Goal: Transaction & Acquisition: Obtain resource

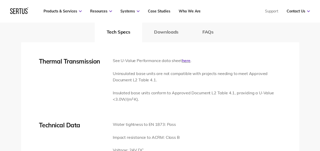
scroll to position [766, 0]
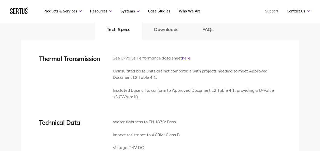
click at [196, 94] on p "Insulated base units conform to Approved Document L2 Table 4.1, providing a U-V…" at bounding box center [197, 93] width 168 height 13
click at [139, 96] on p "Insulated base units conform to Approved Document L2 Table 4.1, providing a U-V…" at bounding box center [197, 93] width 168 height 13
click at [185, 58] on link "here" at bounding box center [186, 57] width 8 height 5
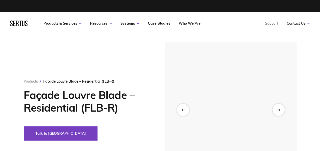
drag, startPoint x: 319, startPoint y: 13, endPoint x: 323, endPoint y: 26, distance: 13.0
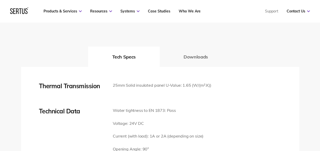
scroll to position [676, 0]
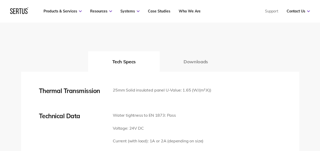
click at [193, 54] on button "Downloads" at bounding box center [195, 61] width 72 height 20
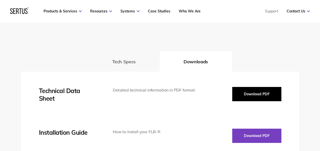
click at [262, 87] on button "Download PDF" at bounding box center [256, 94] width 49 height 14
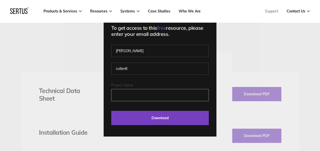
click at [137, 93] on input "Project Name" at bounding box center [159, 95] width 97 height 12
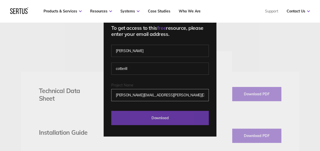
type input "[PERSON_NAME][EMAIL_ADDRESS][PERSON_NAME][DOMAIN_NAME]"
click at [156, 116] on input "Download" at bounding box center [159, 118] width 97 height 14
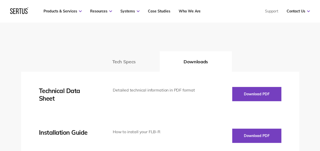
click at [122, 60] on button "Tech Specs" at bounding box center [123, 61] width 71 height 20
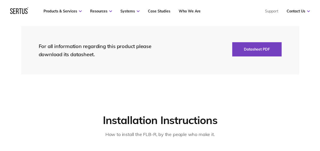
scroll to position [0, 0]
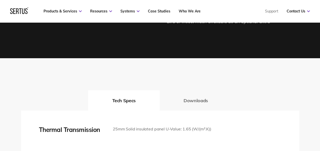
scroll to position [635, 0]
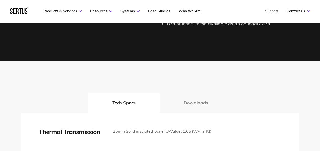
click at [182, 97] on button "Downloads" at bounding box center [195, 103] width 72 height 20
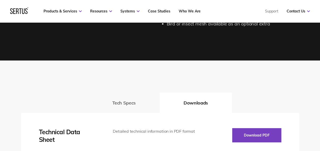
click at [182, 128] on div "Detailed technical information in PDF format" at bounding box center [155, 131] width 84 height 7
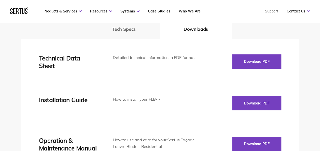
scroll to position [711, 0]
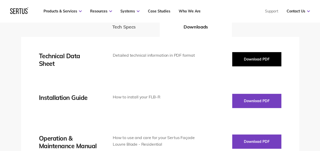
click at [249, 52] on button "Download PDF" at bounding box center [256, 59] width 49 height 14
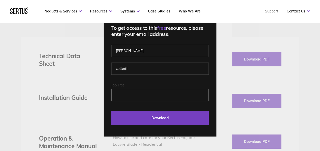
click at [143, 98] on input "Job Title" at bounding box center [159, 95] width 97 height 12
click at [138, 93] on input "Job Title" at bounding box center [159, 95] width 97 height 12
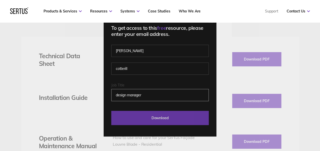
type input "design manager"
click at [145, 112] on input "Download" at bounding box center [159, 118] width 97 height 14
